Goal: Transaction & Acquisition: Purchase product/service

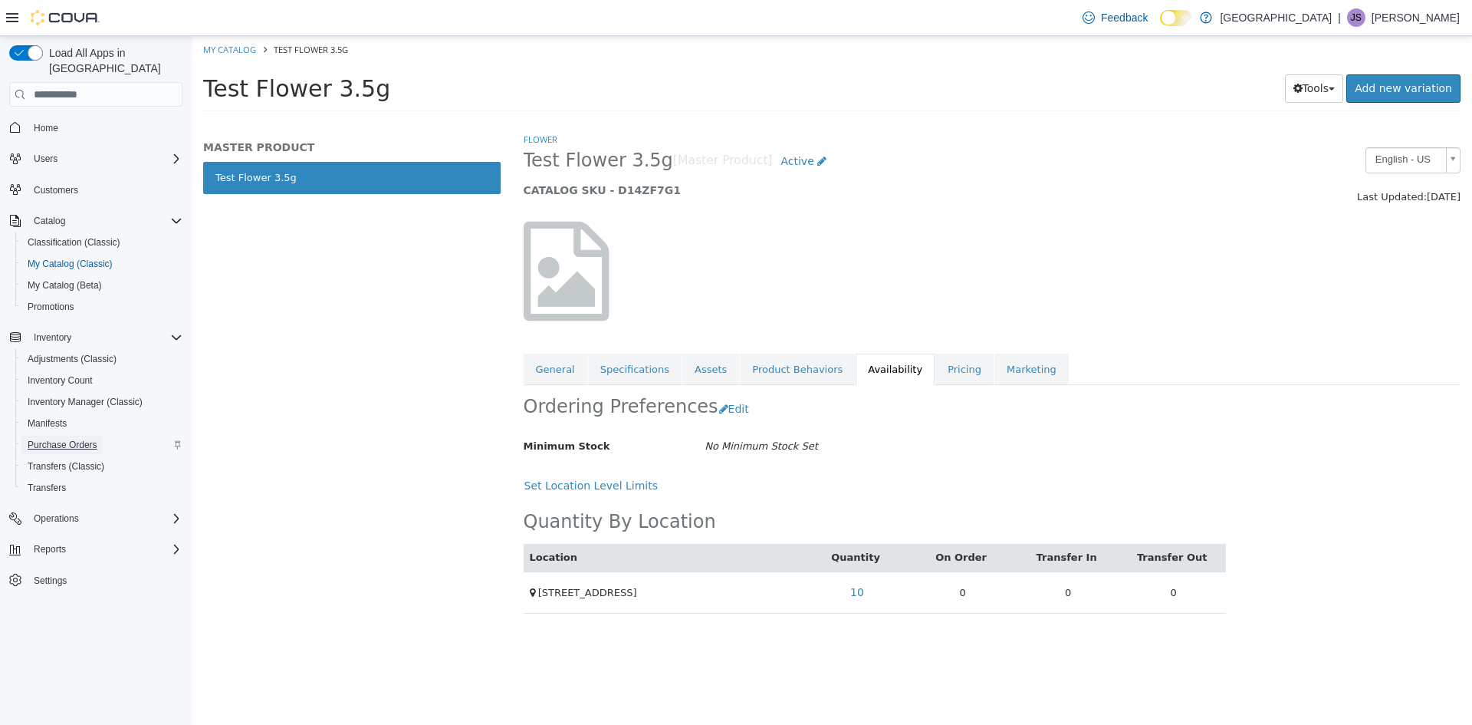
click at [74, 439] on span "Purchase Orders" at bounding box center [63, 445] width 70 height 12
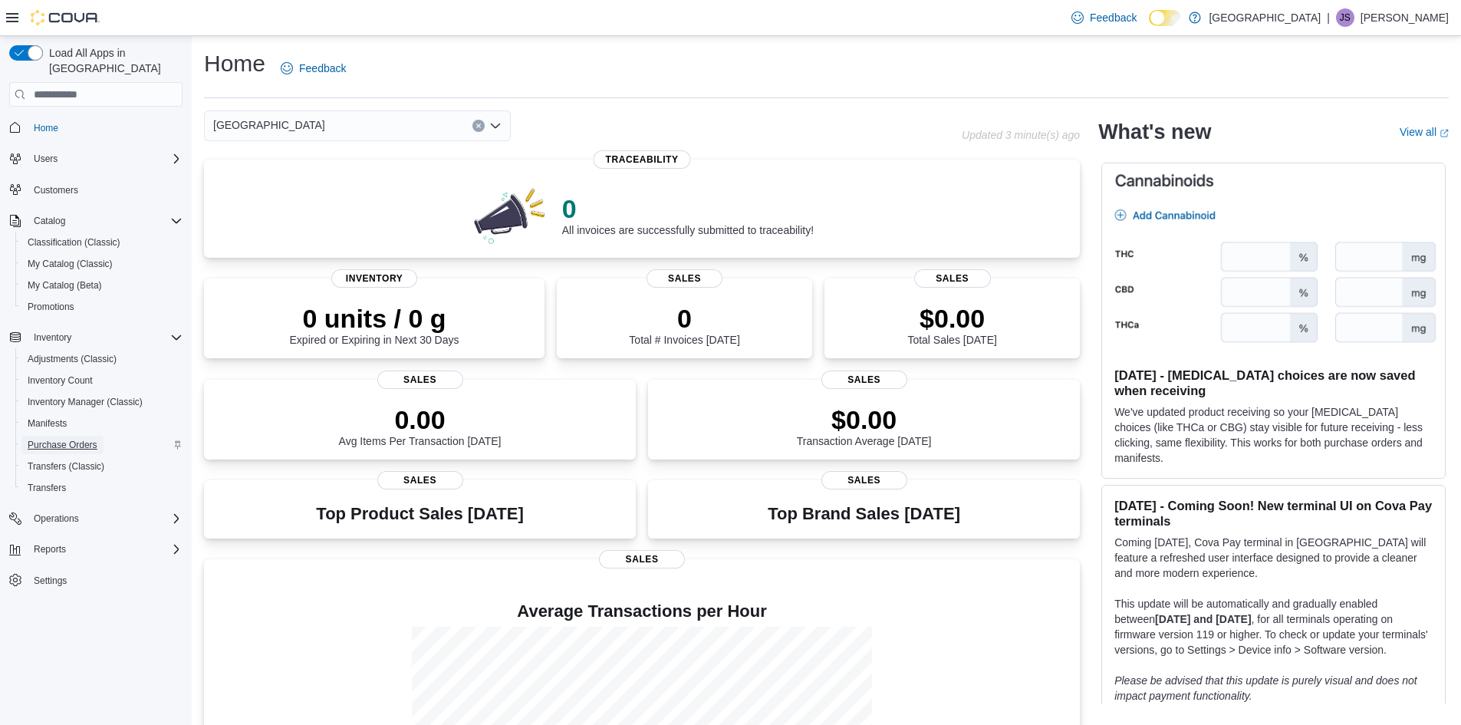
click at [94, 439] on span "Purchase Orders" at bounding box center [63, 445] width 70 height 12
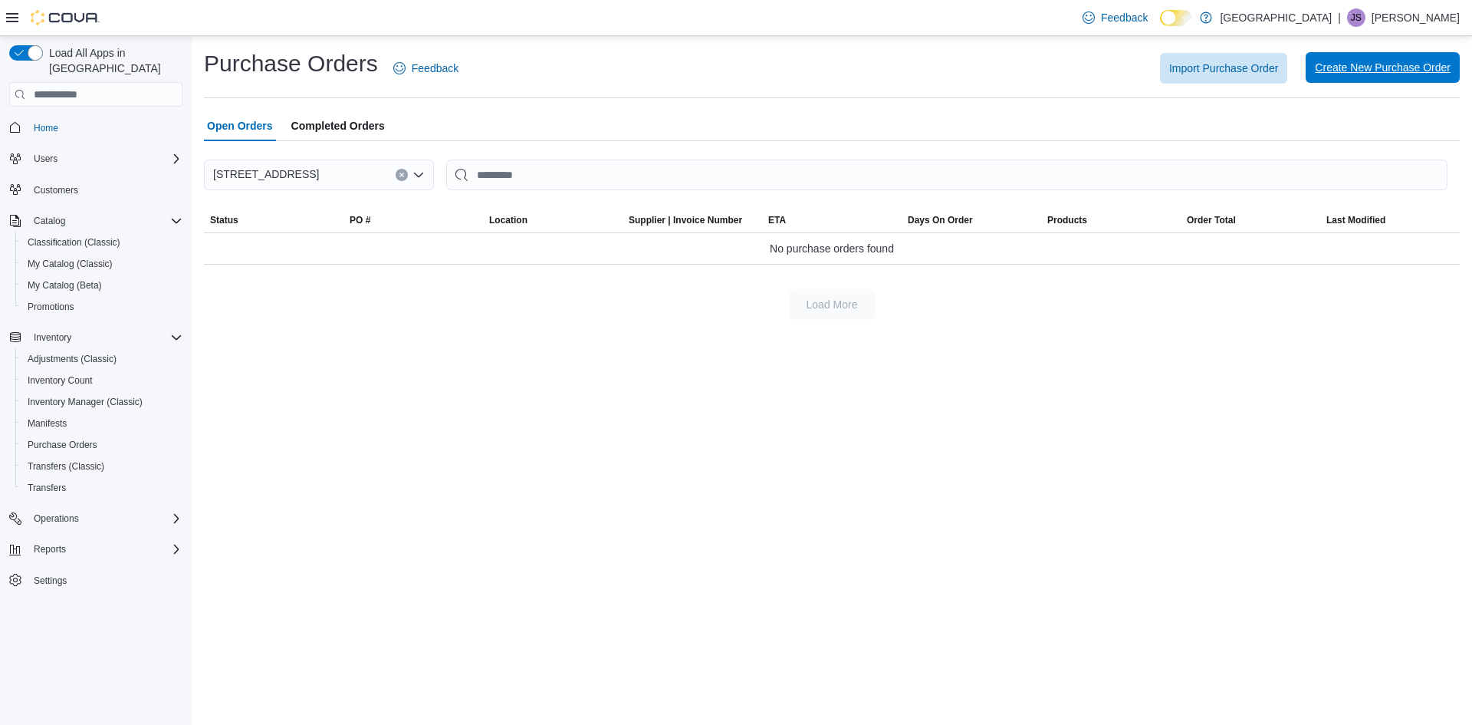
click at [1347, 65] on span "Create New Purchase Order" at bounding box center [1383, 67] width 136 height 15
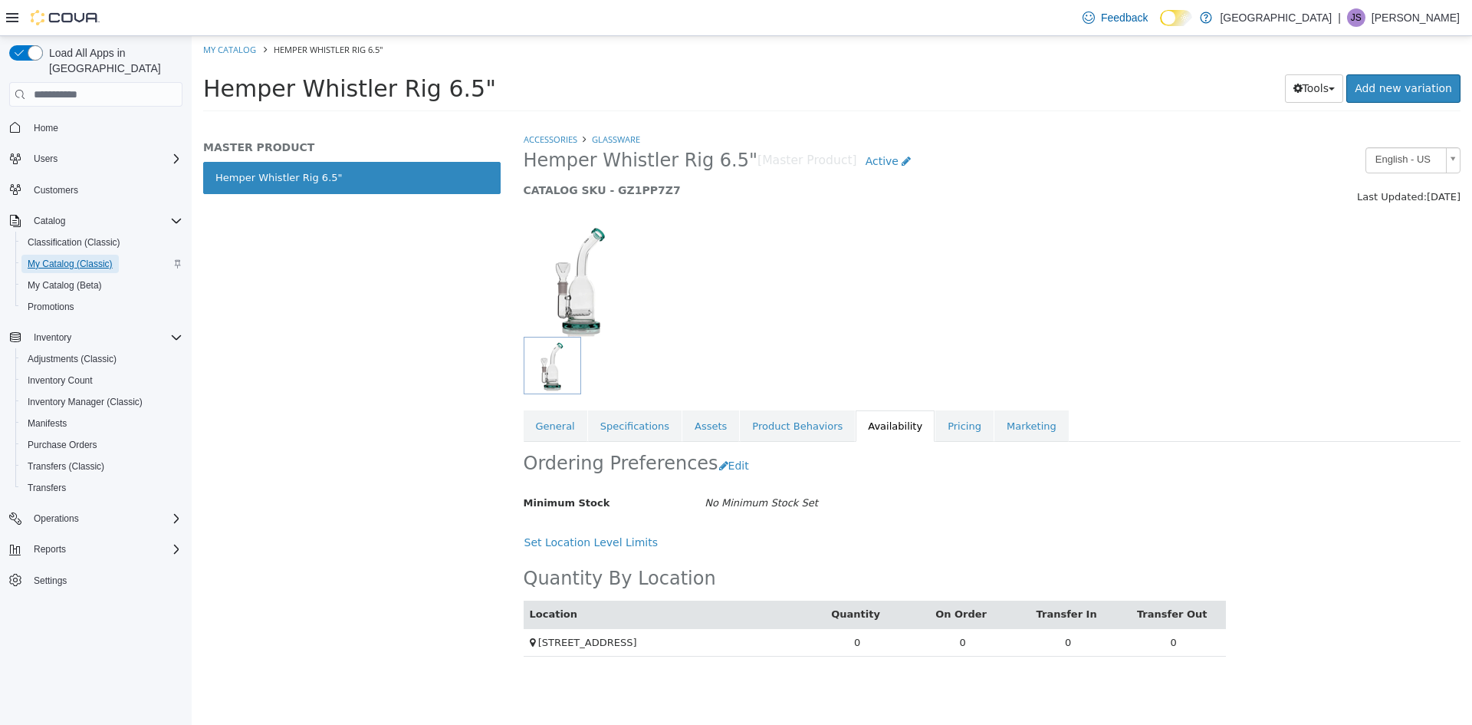
click at [91, 258] on span "My Catalog (Classic)" at bounding box center [70, 264] width 85 height 12
click at [68, 258] on span "My Catalog (Classic)" at bounding box center [70, 264] width 85 height 12
click at [79, 236] on span "Classification (Classic)" at bounding box center [74, 242] width 93 height 12
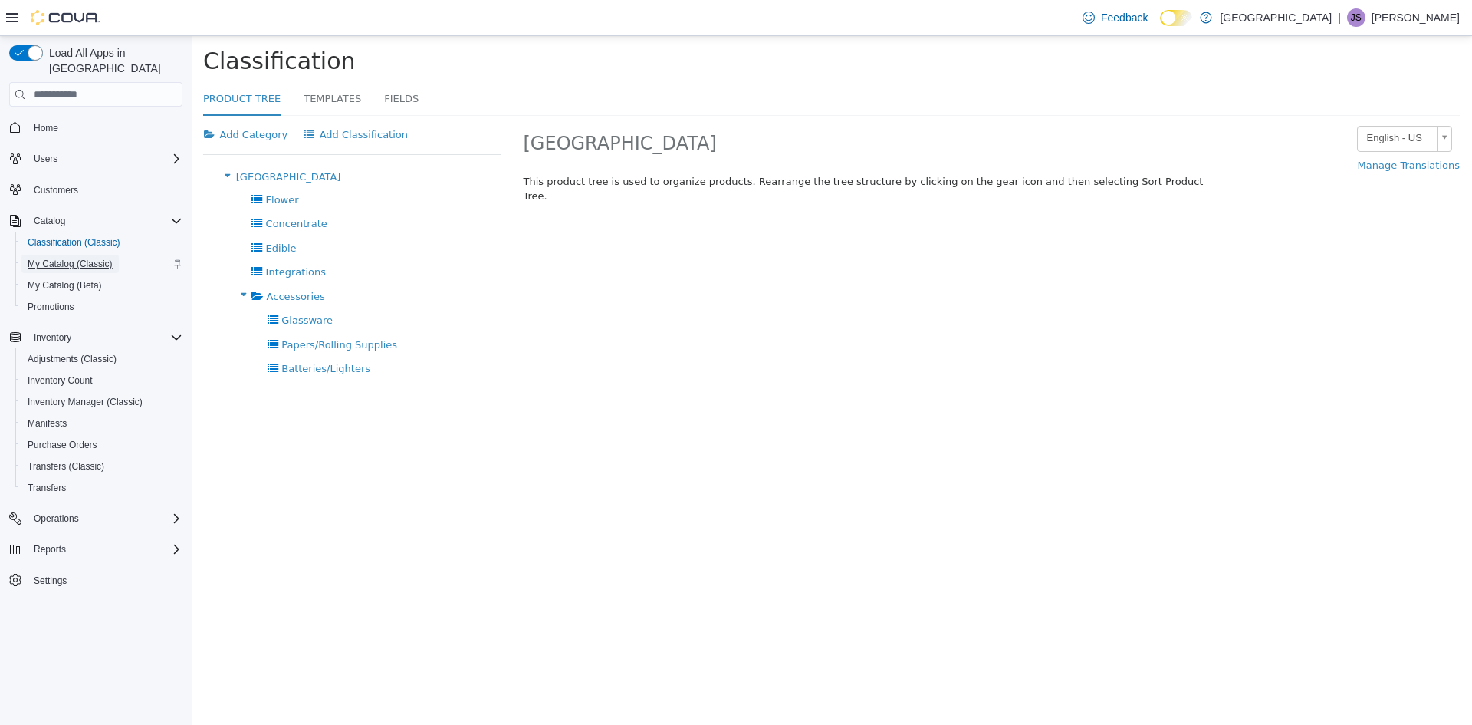
click at [97, 258] on span "My Catalog (Classic)" at bounding box center [70, 264] width 85 height 12
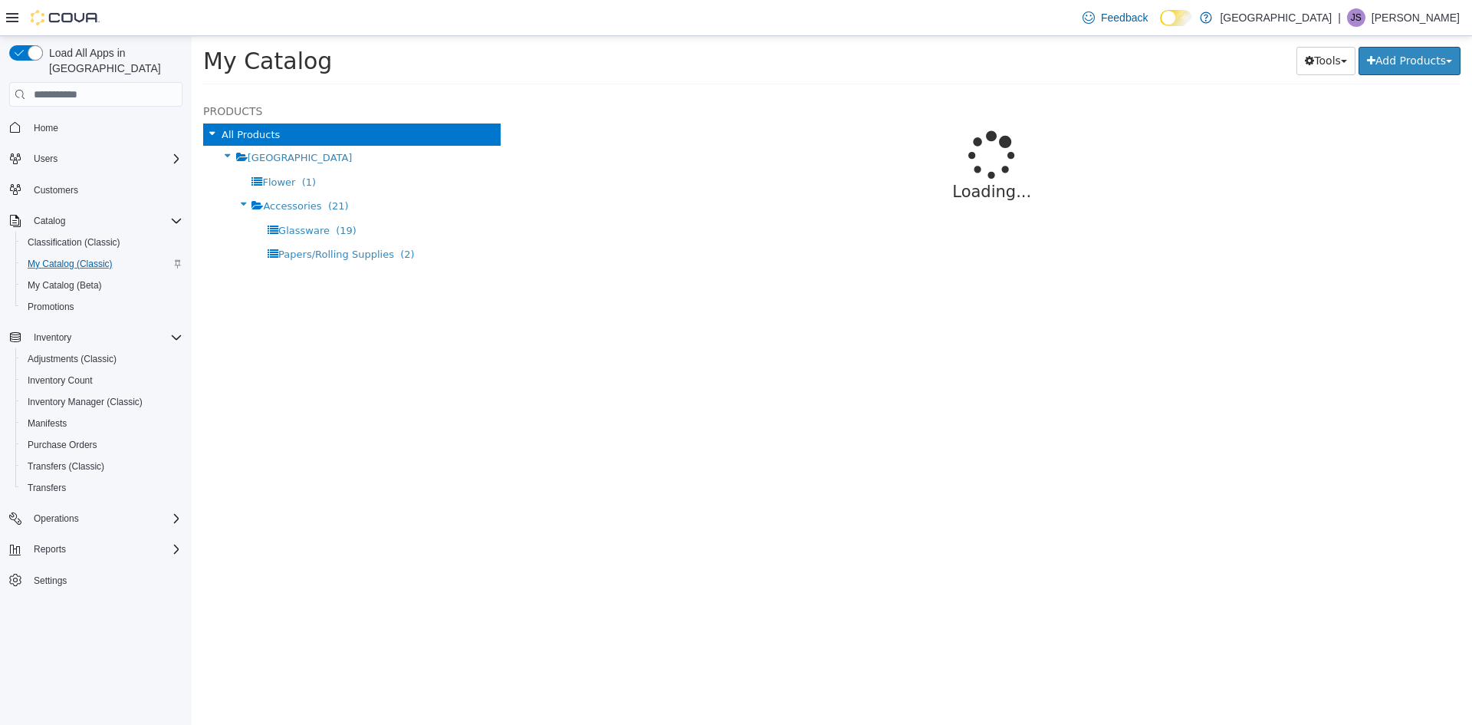
select select "**********"
